Goal: Check status: Check status

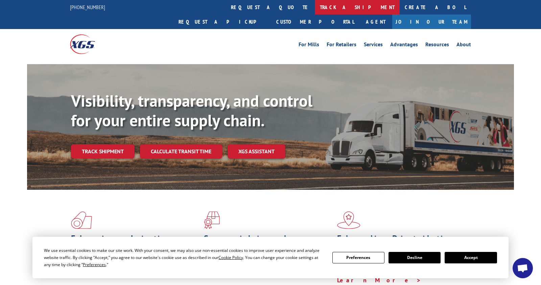
click at [315, 5] on link "track a shipment" at bounding box center [357, 7] width 85 height 15
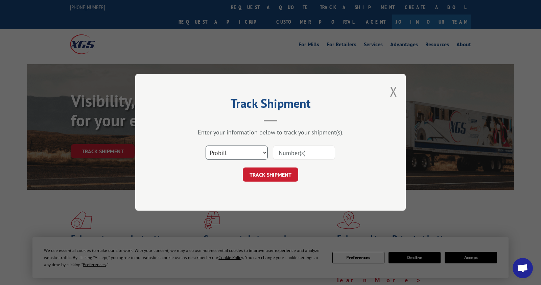
click at [264, 151] on select "Select category... Probill BOL PO" at bounding box center [236, 153] width 62 height 14
select select "bol"
click at [205, 146] on select "Select category... Probill BOL PO" at bounding box center [236, 153] width 62 height 14
click at [284, 153] on input at bounding box center [304, 153] width 62 height 14
type input "814950"
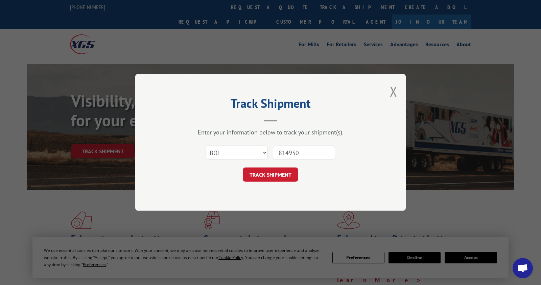
click at [264, 178] on button "TRACK SHIPMENT" at bounding box center [270, 175] width 55 height 14
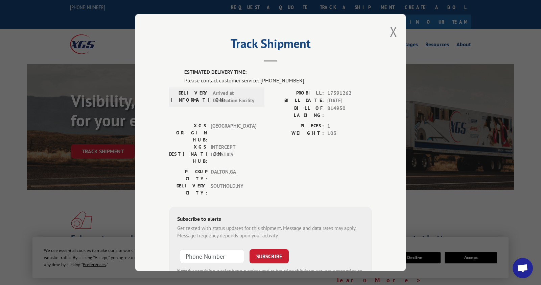
scroll to position [2, 0]
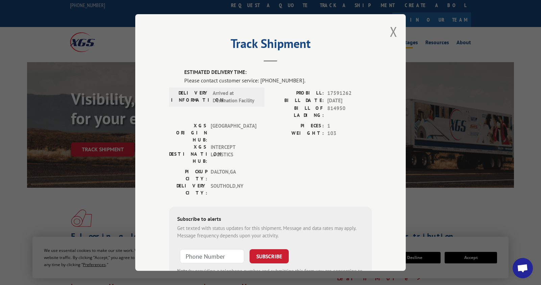
click at [393, 32] on button "Close modal" at bounding box center [393, 32] width 7 height 18
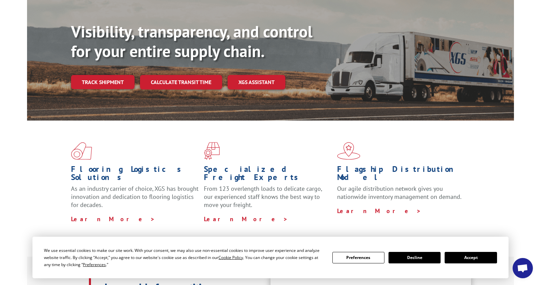
scroll to position [72, 0]
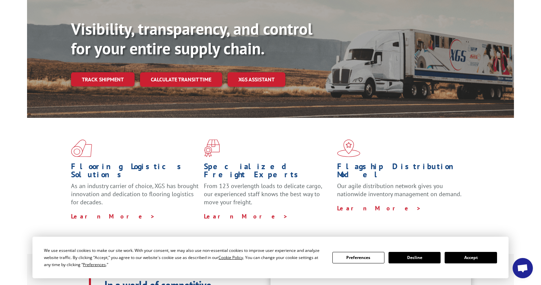
click at [465, 258] on button "Accept" at bounding box center [470, 257] width 52 height 11
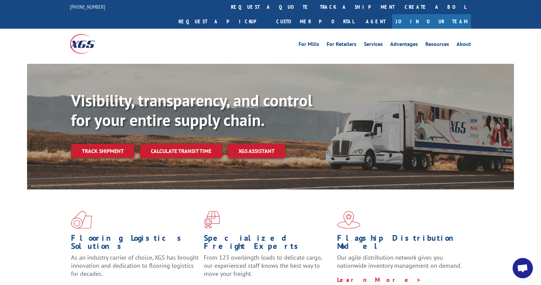
scroll to position [0, 0]
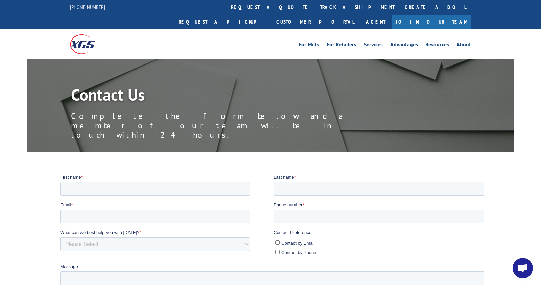
click at [315, 6] on link "track a shipment" at bounding box center [357, 7] width 85 height 15
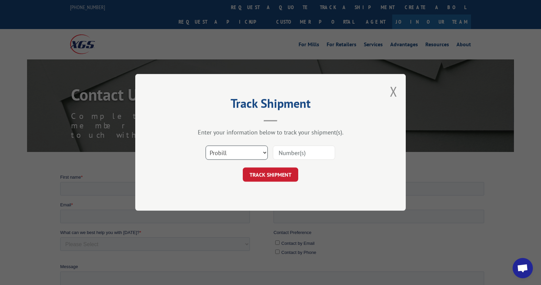
click at [265, 153] on select "Select category... Probill BOL PO" at bounding box center [236, 153] width 62 height 14
select select "bol"
click at [205, 146] on select "Select category... Probill BOL PO" at bounding box center [236, 153] width 62 height 14
click at [288, 155] on input at bounding box center [304, 153] width 62 height 14
type input "814950"
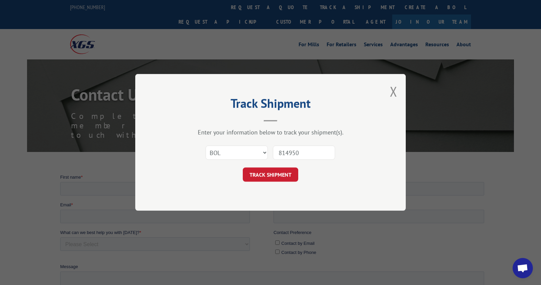
click at [273, 179] on button "TRACK SHIPMENT" at bounding box center [270, 175] width 55 height 14
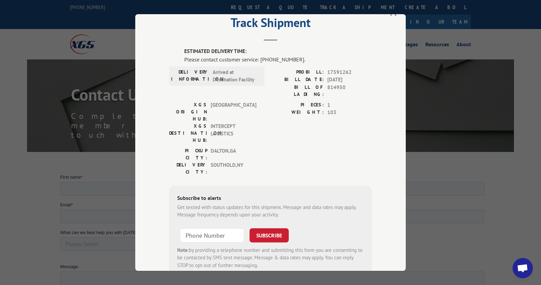
scroll to position [35, 0]
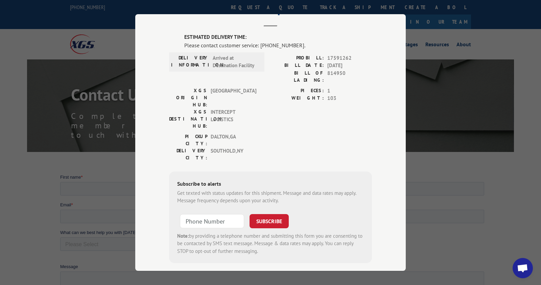
click at [429, 130] on div "Track Shipment ESTIMATED DELIVERY TIME: Please contact customer service: [PHONE…" at bounding box center [270, 142] width 541 height 285
click at [460, 125] on div "Track Shipment ESTIMATED DELIVERY TIME: Please contact customer service: [PHONE…" at bounding box center [270, 142] width 541 height 285
